Goal: Information Seeking & Learning: Learn about a topic

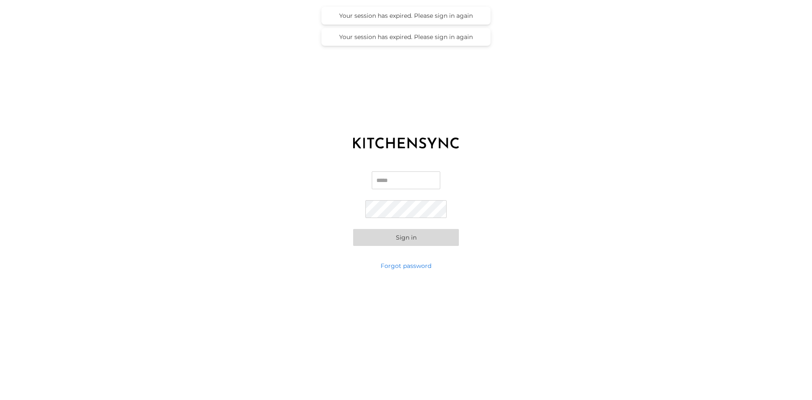
type input "**********"
click at [413, 237] on button "Sign in" at bounding box center [406, 237] width 106 height 17
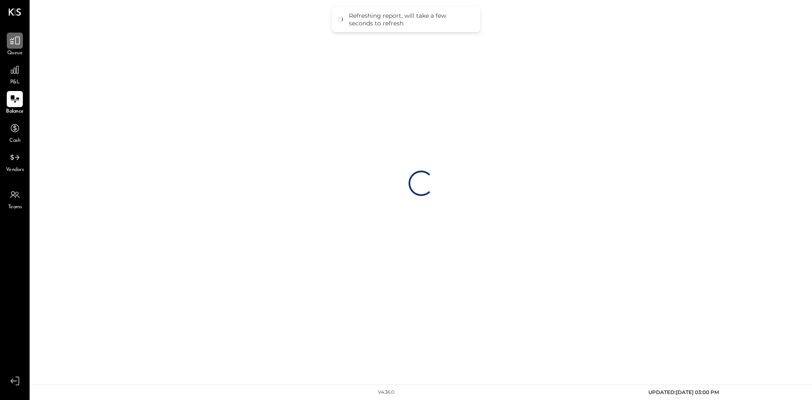
click at [11, 41] on icon at bounding box center [14, 40] width 11 height 11
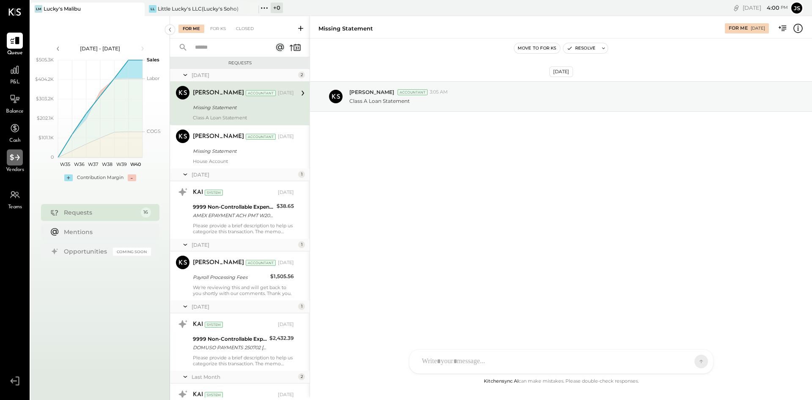
click at [15, 158] on icon at bounding box center [14, 157] width 11 height 11
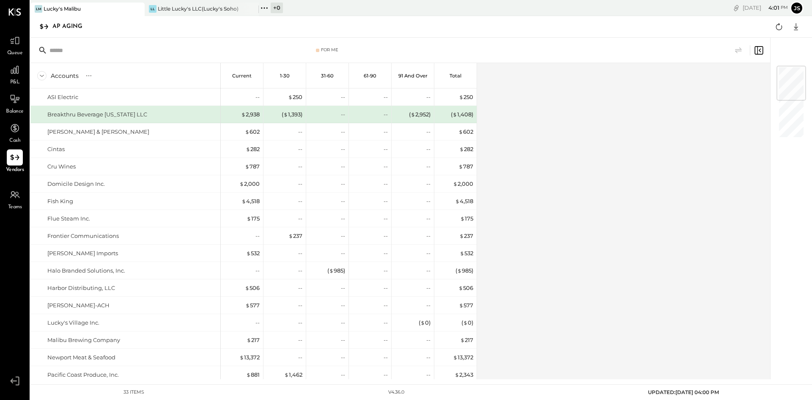
click at [43, 77] on icon at bounding box center [41, 75] width 9 height 9
click at [180, 5] on div "Little Lucky's LLC(Lucky's Soho)" at bounding box center [198, 8] width 81 height 7
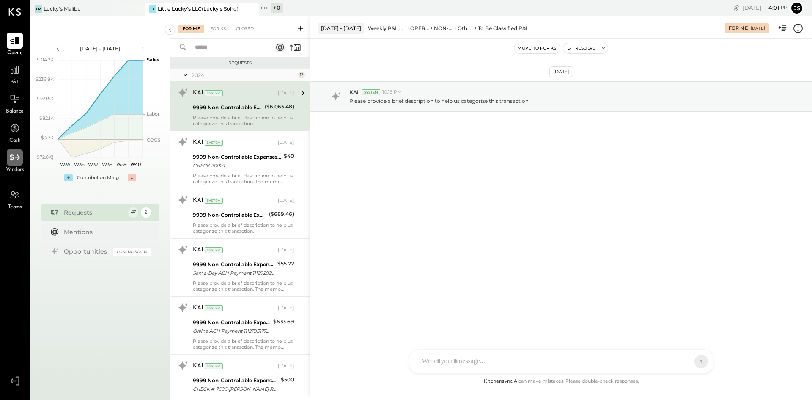
click at [14, 163] on div at bounding box center [15, 157] width 16 height 16
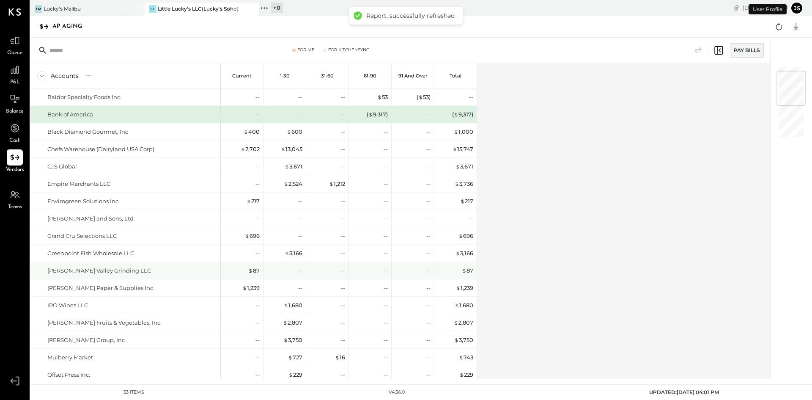
scroll to position [85, 0]
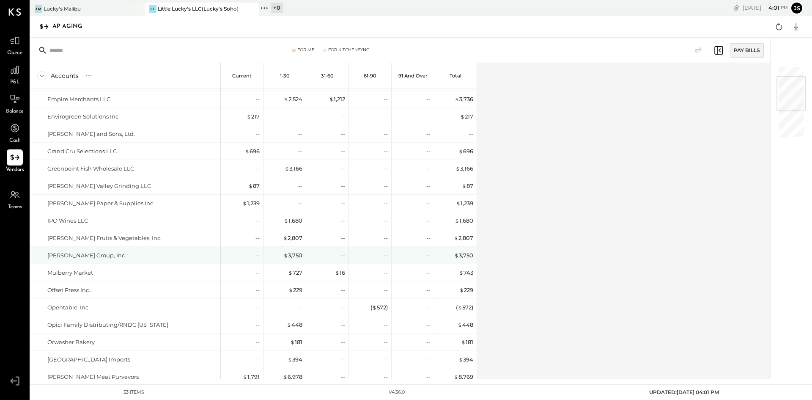
click at [105, 256] on div "[PERSON_NAME] Group, Inc" at bounding box center [85, 255] width 77 height 8
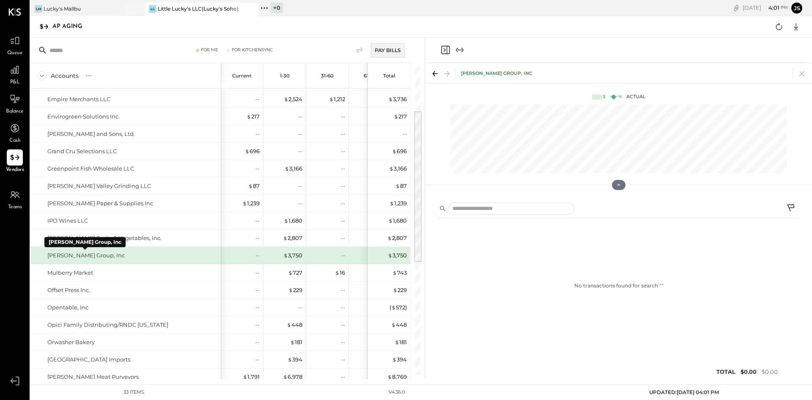
drag, startPoint x: 94, startPoint y: 255, endPoint x: 696, endPoint y: 320, distance: 605.0
click at [693, 324] on div "No transactions found for search " "" at bounding box center [618, 286] width 361 height 128
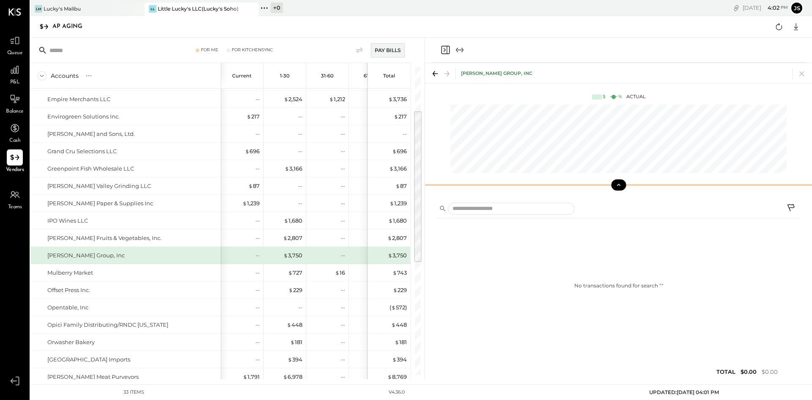
click at [620, 188] on button at bounding box center [618, 184] width 15 height 11
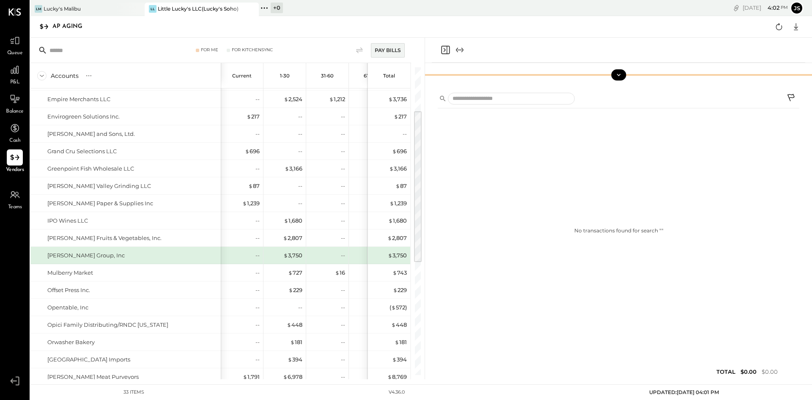
click at [620, 76] on icon at bounding box center [619, 75] width 8 height 8
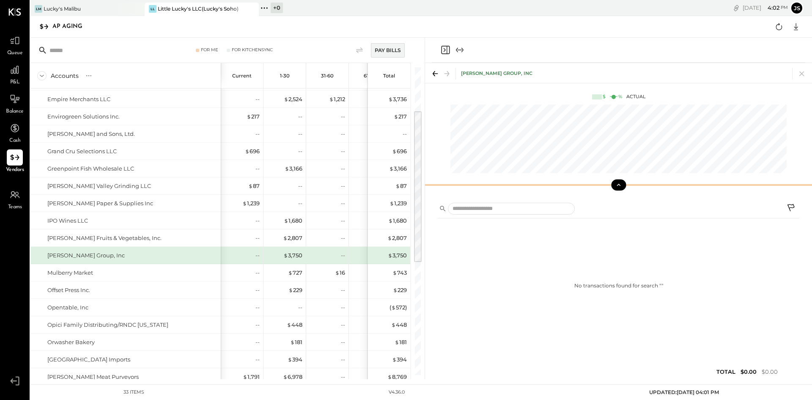
click at [437, 73] on icon at bounding box center [435, 74] width 12 height 12
click at [296, 256] on div "$ 3,750" at bounding box center [292, 255] width 19 height 8
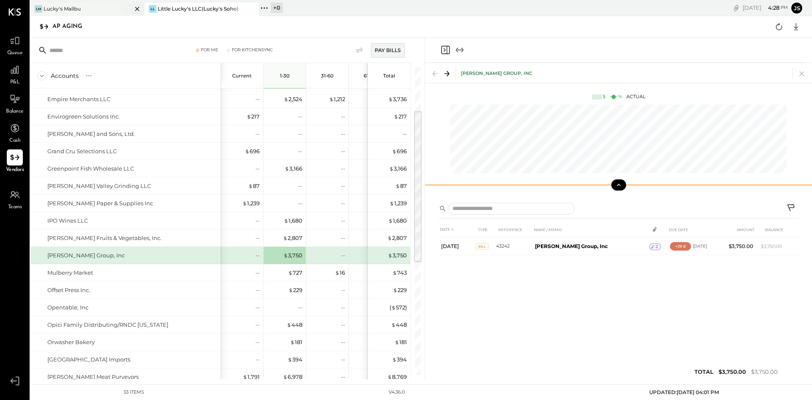
click at [107, 7] on div "LM Lucky's Malibu" at bounding box center [80, 9] width 101 height 8
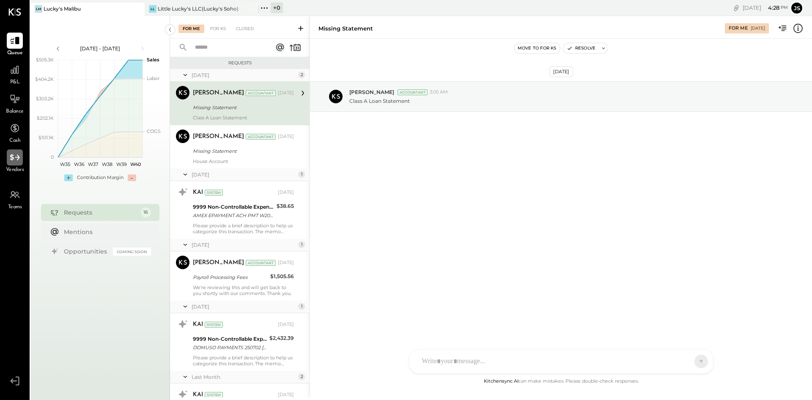
click at [12, 165] on div at bounding box center [15, 157] width 16 height 16
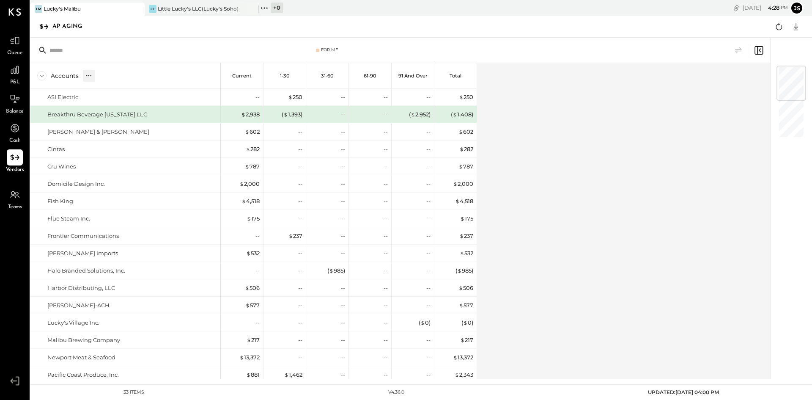
click at [92, 77] on icon at bounding box center [89, 75] width 8 height 8
click at [114, 77] on icon at bounding box center [116, 75] width 8 height 8
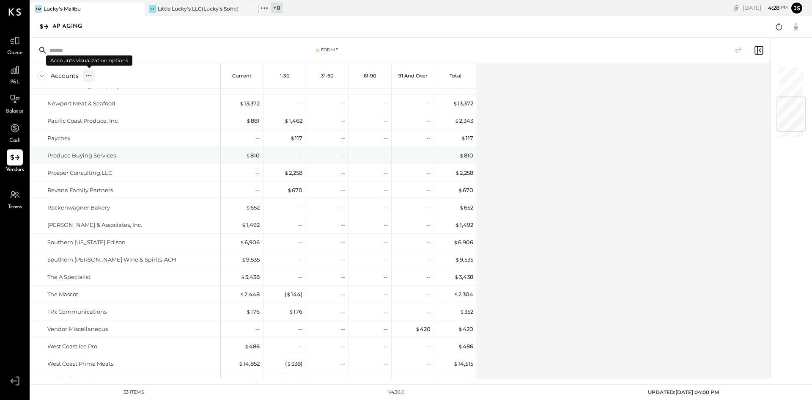
scroll to position [302, 0]
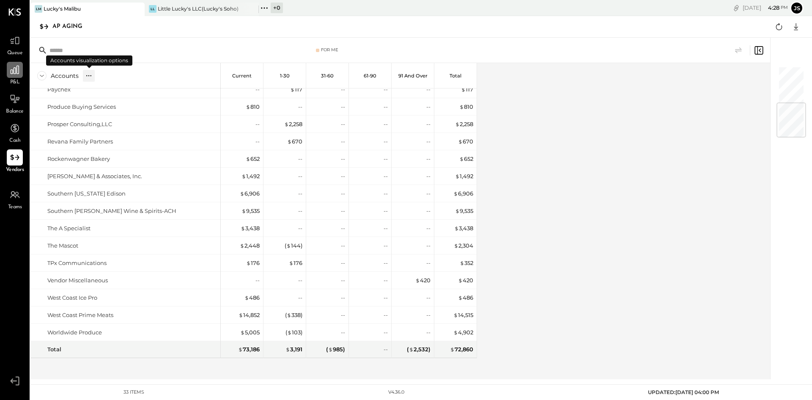
click at [18, 76] on div at bounding box center [15, 70] width 16 height 16
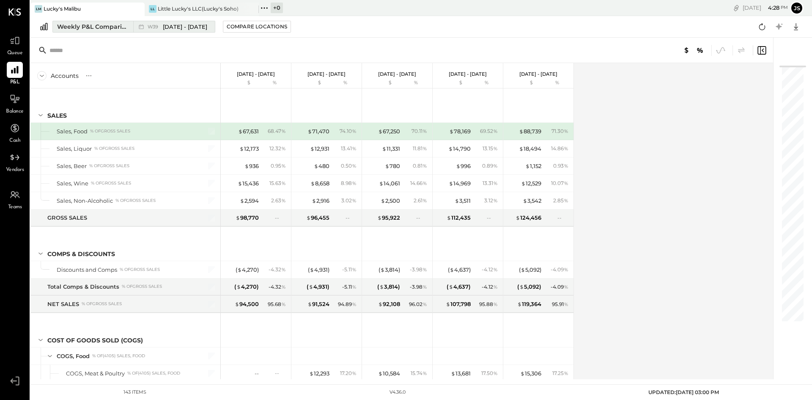
click at [180, 25] on span "[DATE] - [DATE]" at bounding box center [185, 27] width 44 height 8
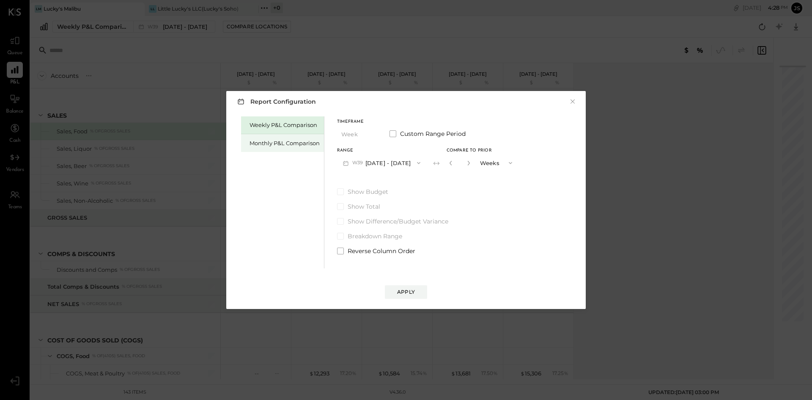
click at [255, 139] on div "Monthly P&L Comparison" at bounding box center [284, 143] width 70 height 8
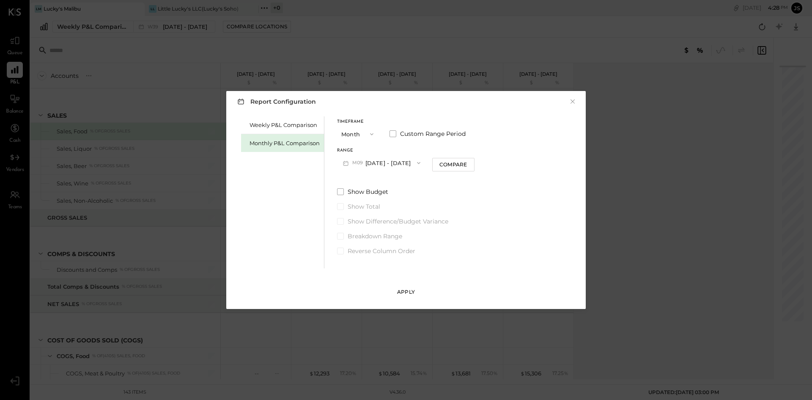
click at [415, 293] on button "Apply" at bounding box center [406, 292] width 42 height 14
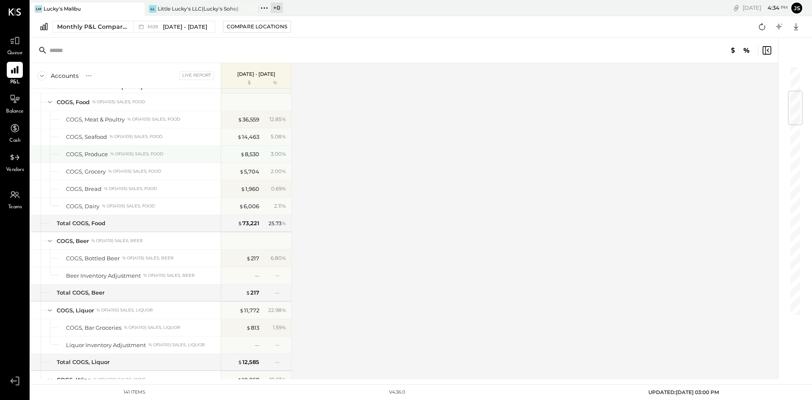
scroll to position [296, 0]
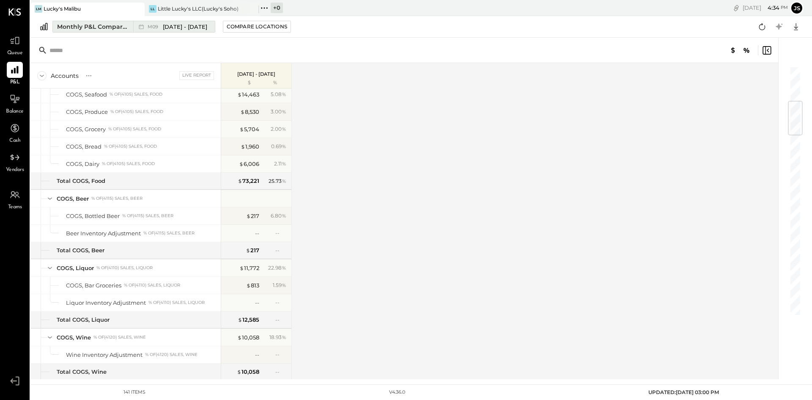
click at [162, 24] on div "M09 [DATE] - [DATE]" at bounding box center [178, 27] width 60 height 8
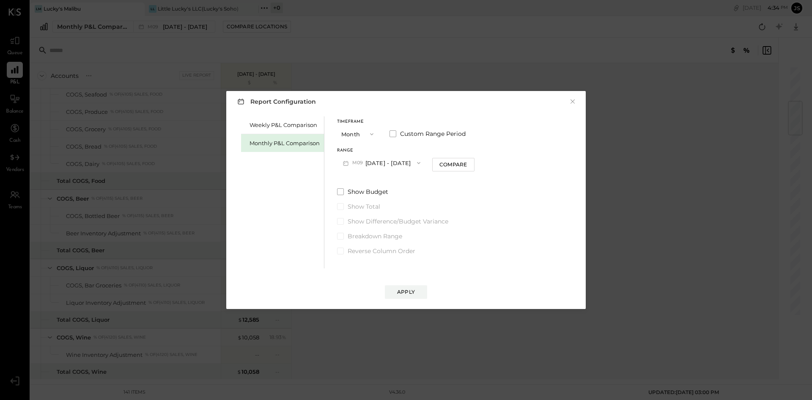
click at [411, 164] on span "button" at bounding box center [416, 162] width 11 height 7
click at [395, 235] on div "M05 [DATE] - [DATE]" at bounding box center [385, 235] width 96 height 18
click at [413, 293] on div "Apply" at bounding box center [406, 291] width 18 height 7
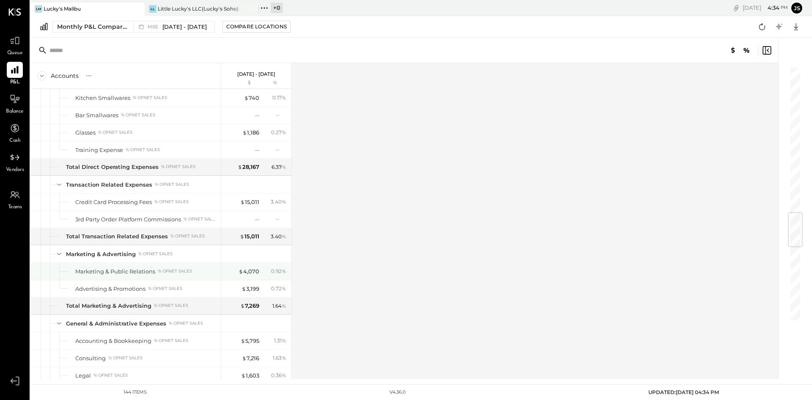
scroll to position [1226, 0]
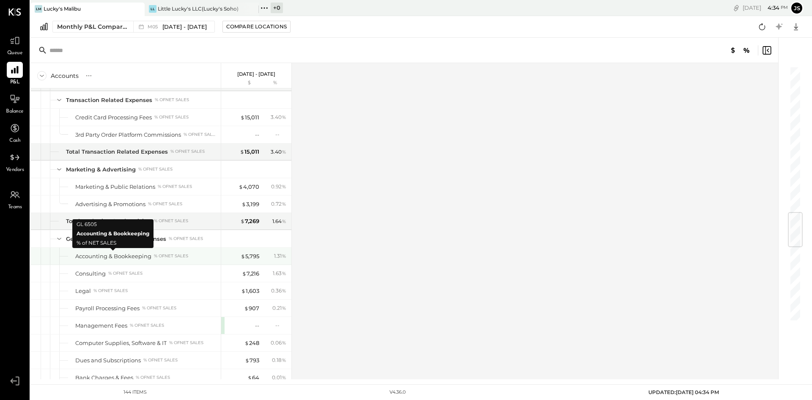
click at [147, 255] on div "Accounting & Bookkeeping" at bounding box center [113, 256] width 76 height 8
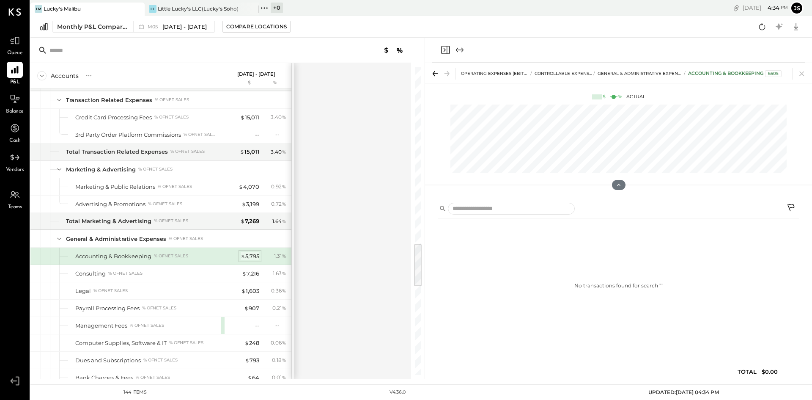
click at [250, 253] on div "$ 5,795" at bounding box center [250, 256] width 19 height 8
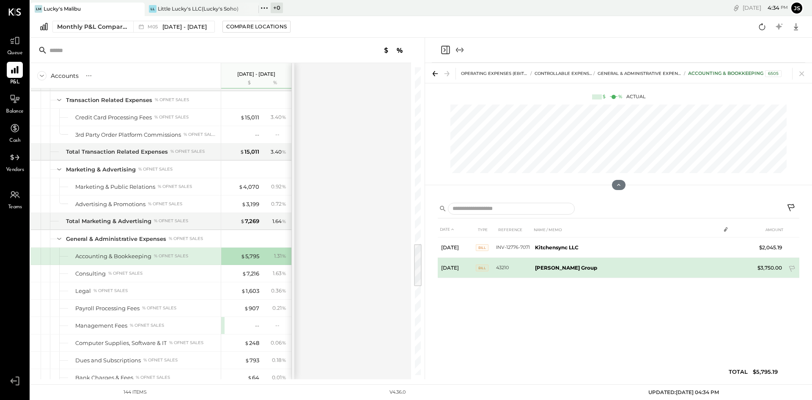
click at [552, 266] on b "[PERSON_NAME] Group" at bounding box center [566, 267] width 62 height 6
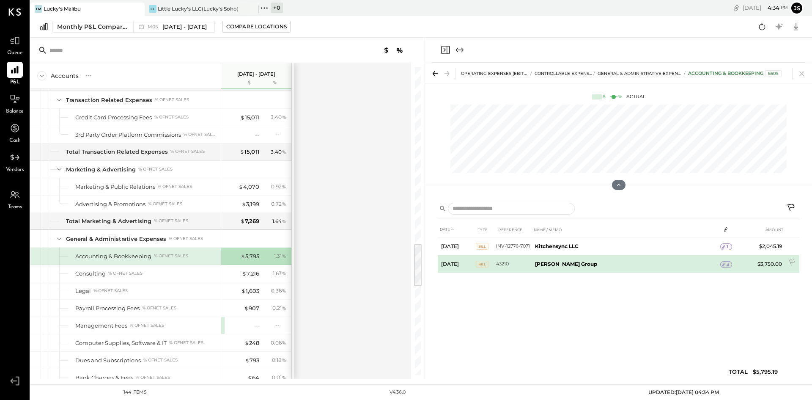
click at [567, 262] on b "[PERSON_NAME] Group" at bounding box center [566, 263] width 62 height 6
click at [720, 266] on icon at bounding box center [723, 264] width 6 height 6
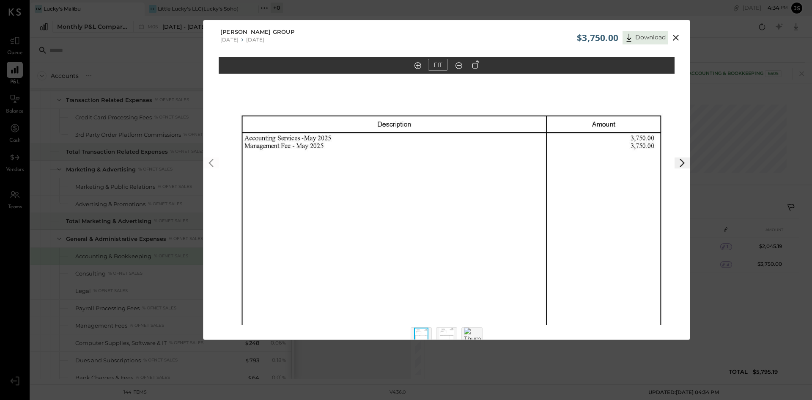
click at [675, 39] on icon at bounding box center [676, 38] width 10 height 10
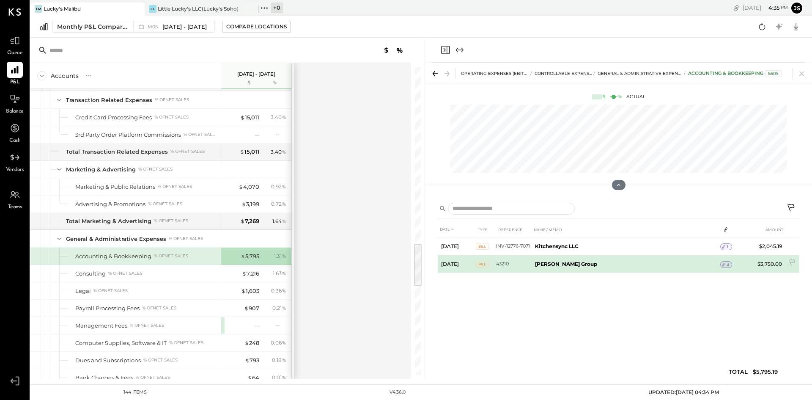
click at [764, 264] on td "$3,750.00" at bounding box center [769, 264] width 33 height 18
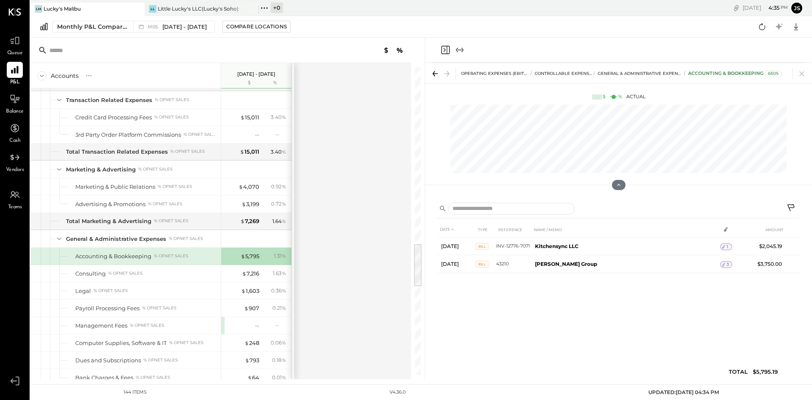
click at [715, 73] on div "Accounting & Bookkeeping 6505" at bounding box center [734, 73] width 93 height 7
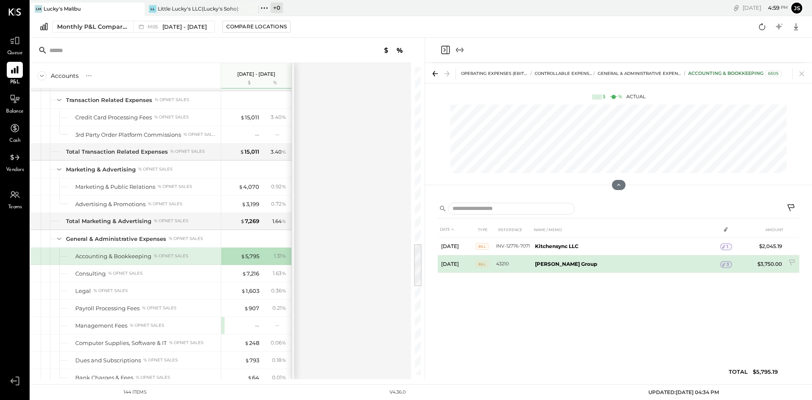
click at [720, 262] on icon at bounding box center [723, 264] width 6 height 6
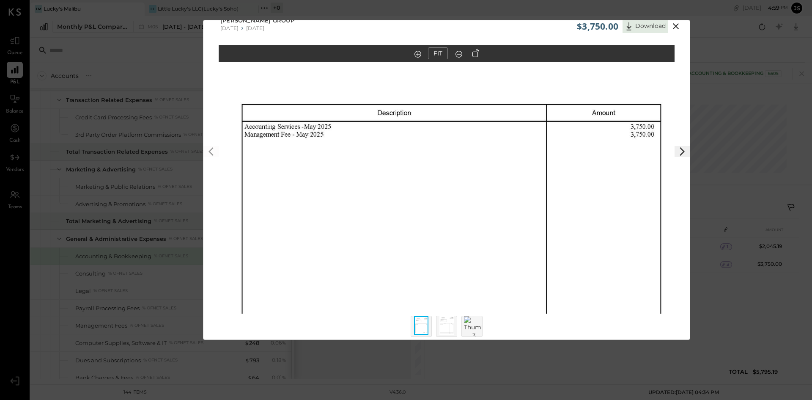
scroll to position [17, 0]
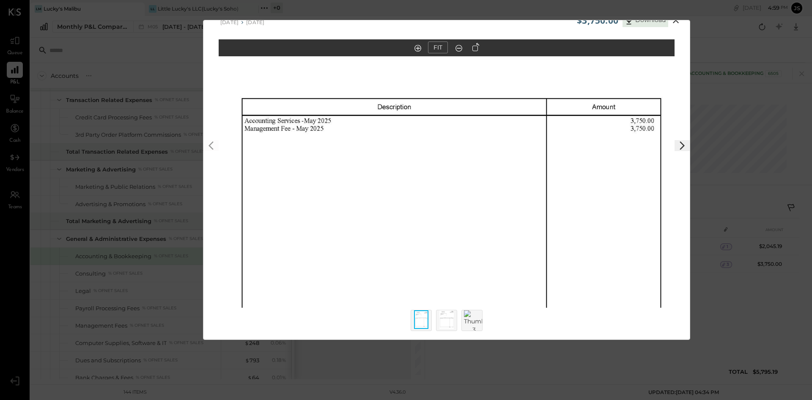
click at [450, 322] on img at bounding box center [446, 319] width 14 height 19
click at [470, 320] on img at bounding box center [474, 322] width 20 height 24
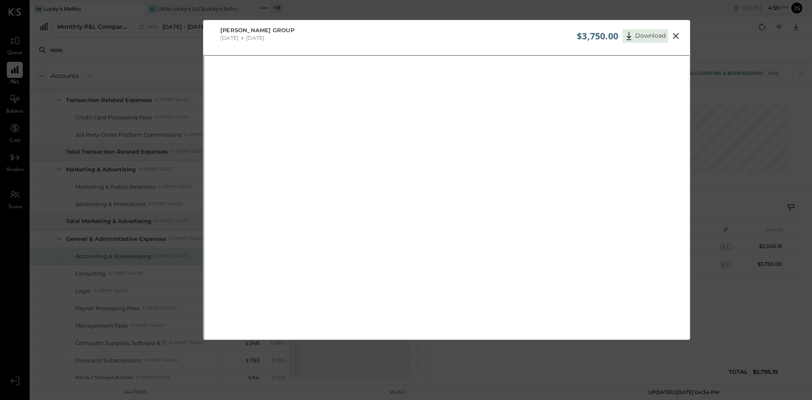
scroll to position [0, 0]
click at [270, 29] on span "[PERSON_NAME] Group" at bounding box center [257, 32] width 74 height 8
click at [672, 37] on icon at bounding box center [676, 38] width 10 height 10
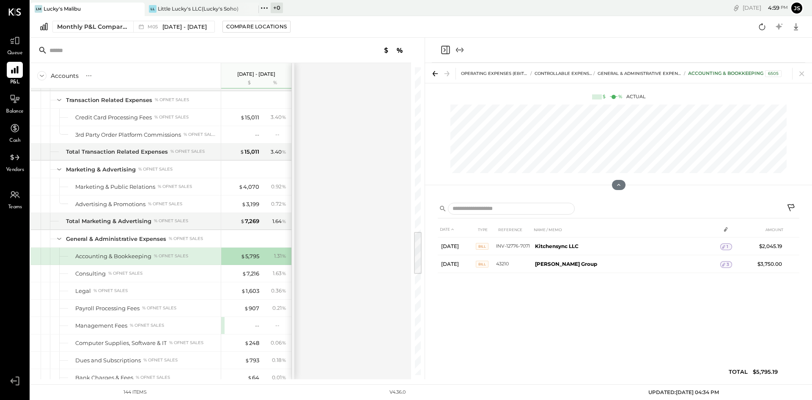
scroll to position [1142, 0]
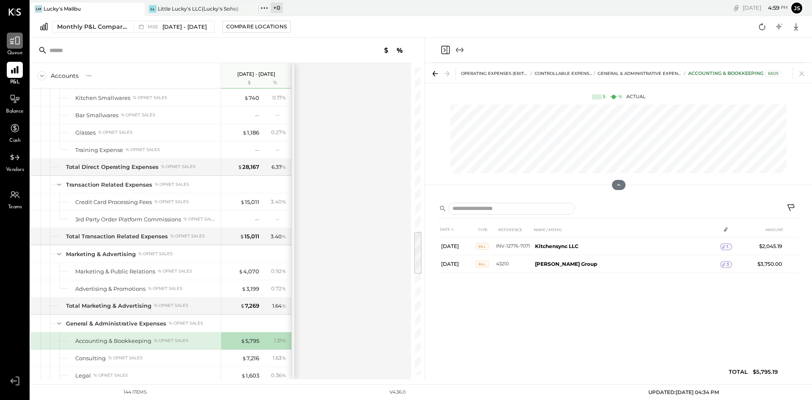
click at [16, 44] on icon at bounding box center [15, 41] width 10 height 8
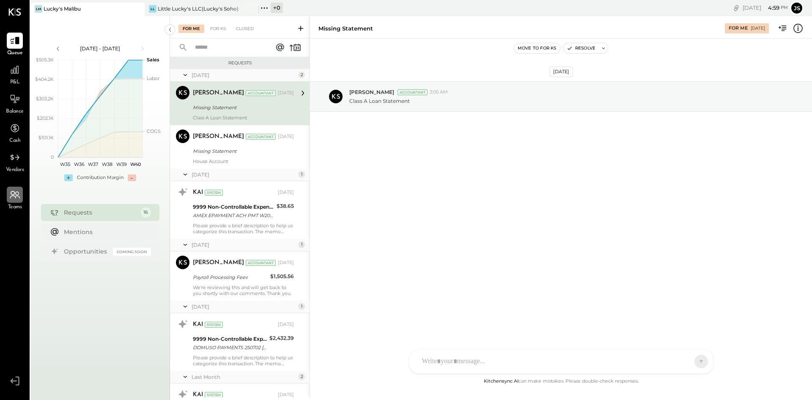
click at [19, 196] on icon at bounding box center [17, 196] width 5 height 3
click at [243, 25] on div "Closed" at bounding box center [245, 29] width 26 height 8
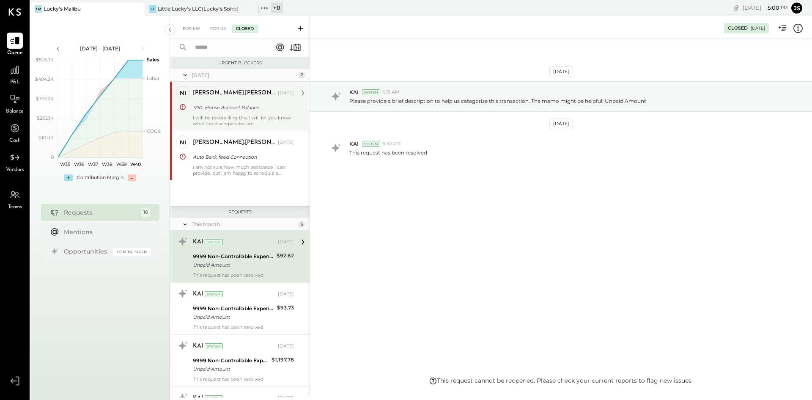
click at [267, 102] on div "1210- House Account Balance" at bounding box center [242, 107] width 99 height 10
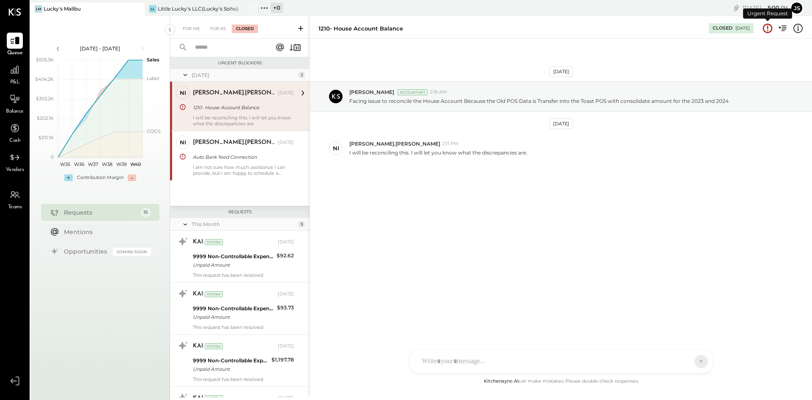
click at [769, 30] on icon at bounding box center [767, 28] width 11 height 11
